Goal: Task Accomplishment & Management: Manage account settings

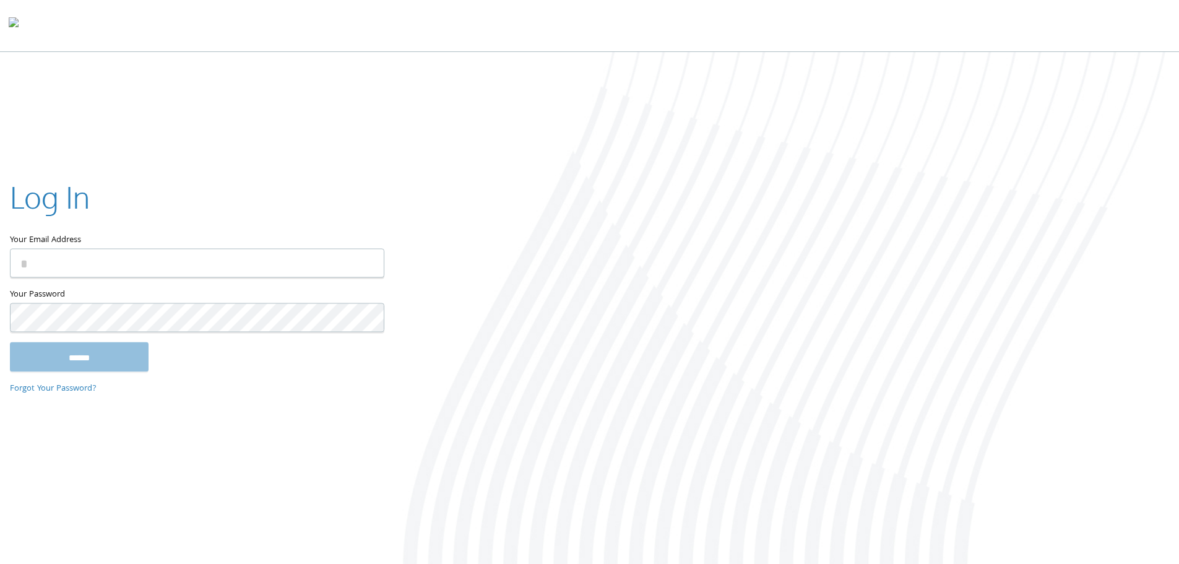
type input "**********"
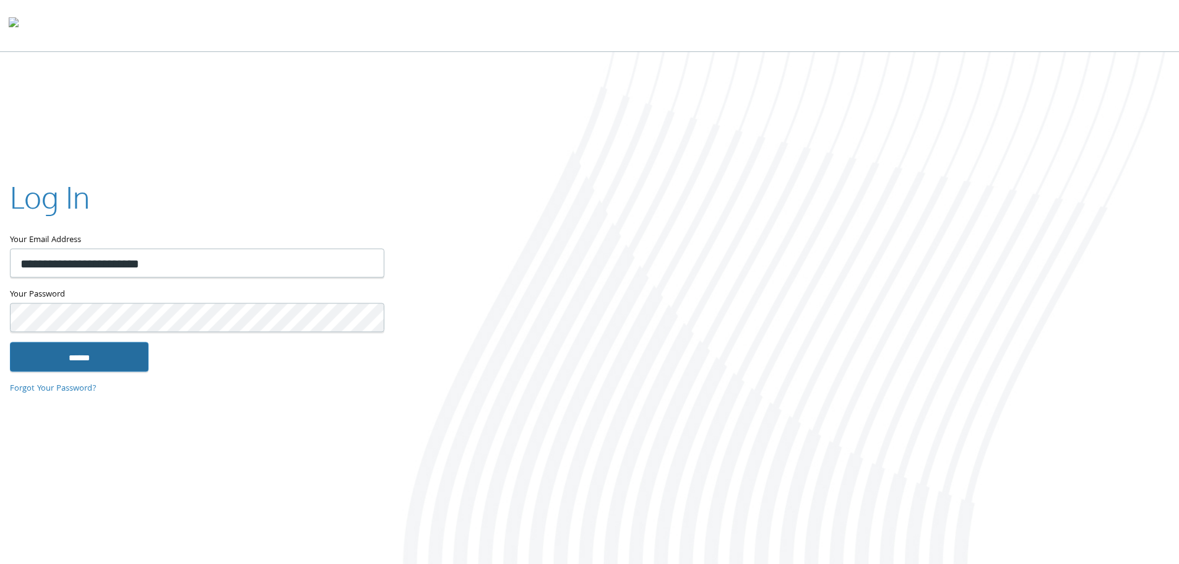
click at [115, 356] on input "******" at bounding box center [79, 357] width 139 height 30
